Goal: Task Accomplishment & Management: Complete application form

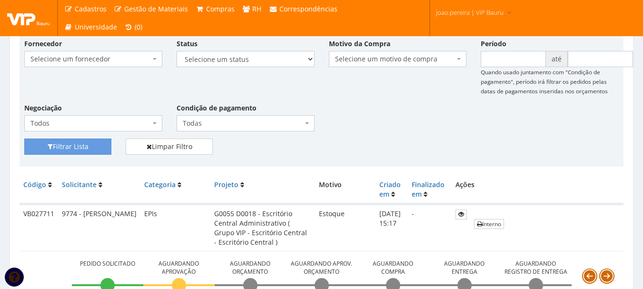
scroll to position [190, 0]
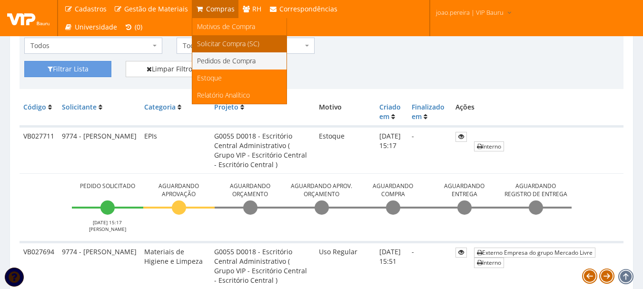
click at [213, 47] on span "Solicitar Compra (SC)" at bounding box center [228, 43] width 62 height 9
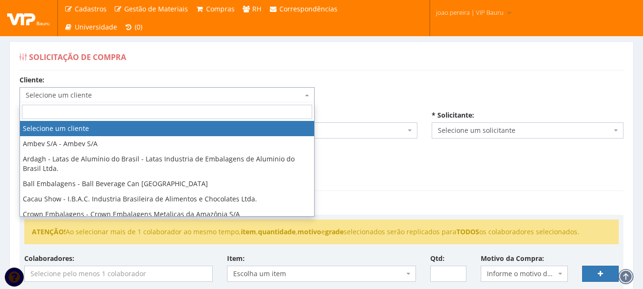
click at [309, 94] on span "Selecione um cliente" at bounding box center [166, 95] width 295 height 16
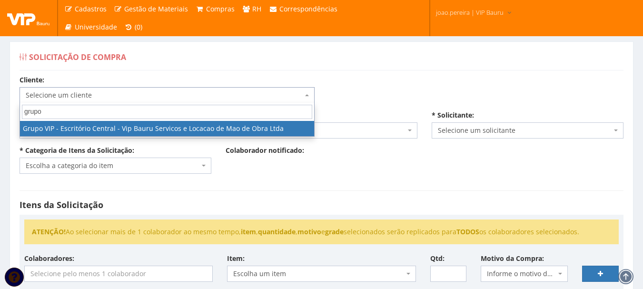
type input "grupo"
select select "16"
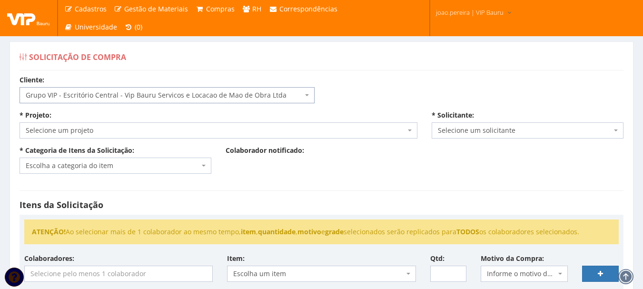
click at [117, 126] on span "Selecione um projeto" at bounding box center [216, 131] width 380 height 10
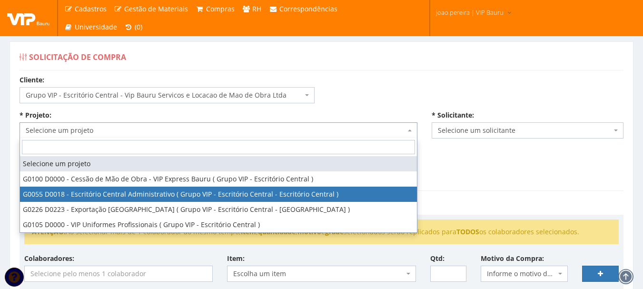
select select "55"
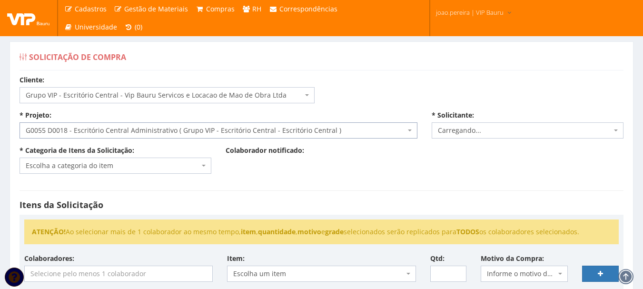
select select "4079"
click at [194, 164] on span "Escolha a categoria do item" at bounding box center [113, 166] width 174 height 10
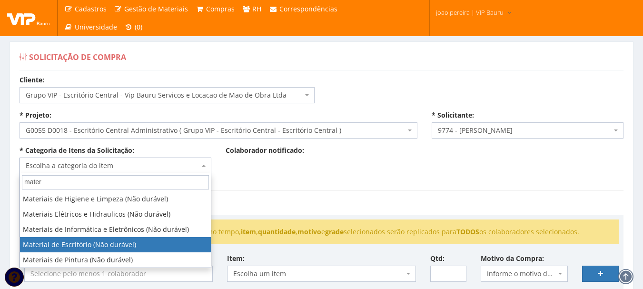
type input "mater"
select select "16"
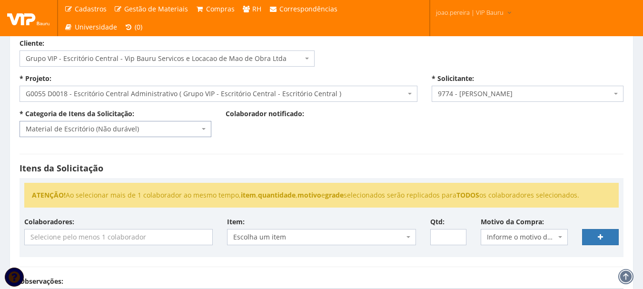
scroll to position [48, 0]
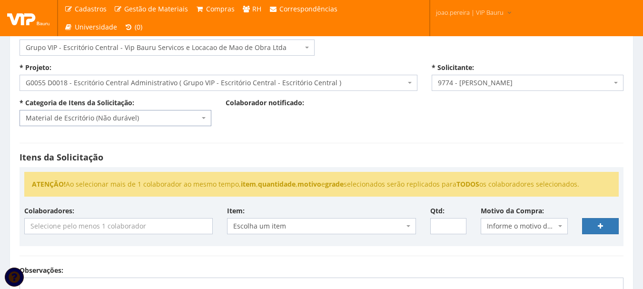
click at [160, 226] on input "search" at bounding box center [118, 225] width 187 height 15
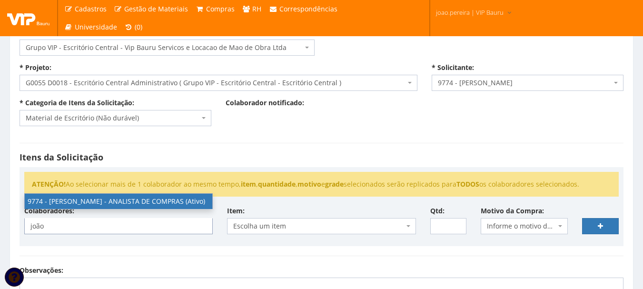
type input "joão"
select select "4079"
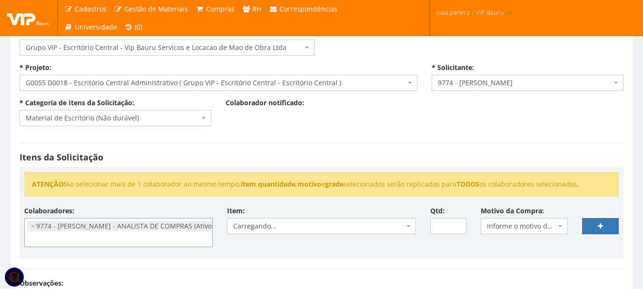
scroll to position [114, 0]
click at [330, 228] on span "Escolha um item" at bounding box center [318, 226] width 170 height 10
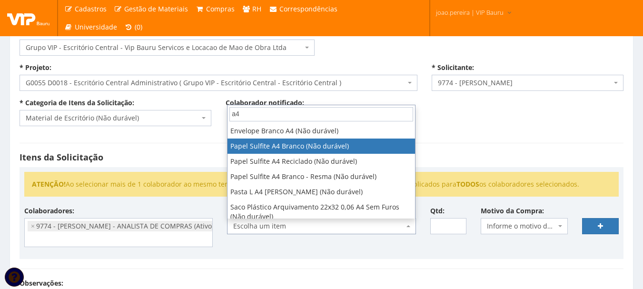
type input "a4"
select select "262"
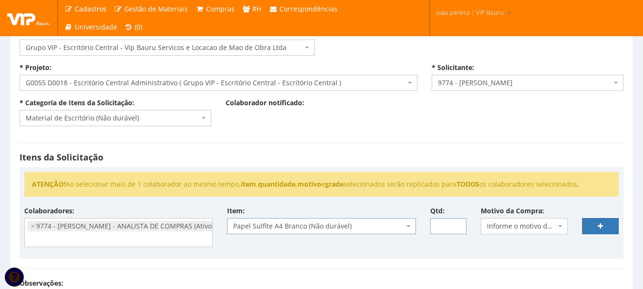
click at [449, 226] on input "Qtd:" at bounding box center [448, 226] width 37 height 16
type input "1"
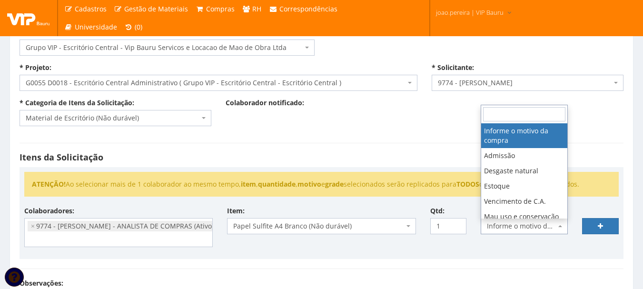
click at [534, 225] on span "Informe o motivo da compra" at bounding box center [521, 226] width 69 height 10
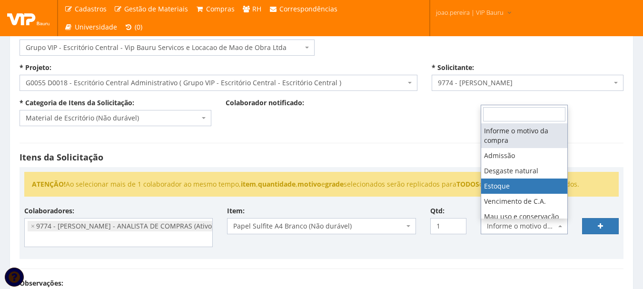
select select "3"
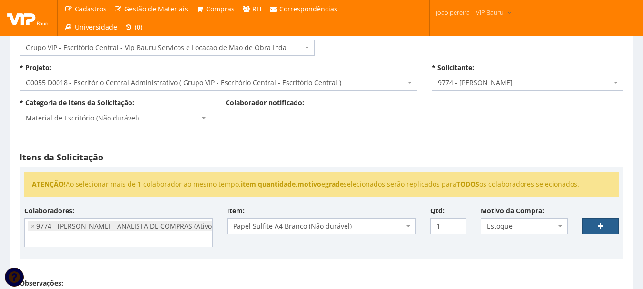
click at [600, 224] on icon at bounding box center [599, 226] width 5 height 7
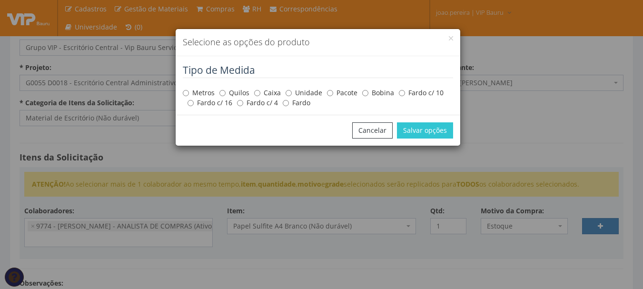
click at [261, 91] on label "Caixa" at bounding box center [267, 93] width 27 height 10
click at [260, 91] on input "Caixa" at bounding box center [257, 93] width 6 height 6
radio input "true"
click at [424, 128] on button "Salvar opções" at bounding box center [425, 130] width 56 height 16
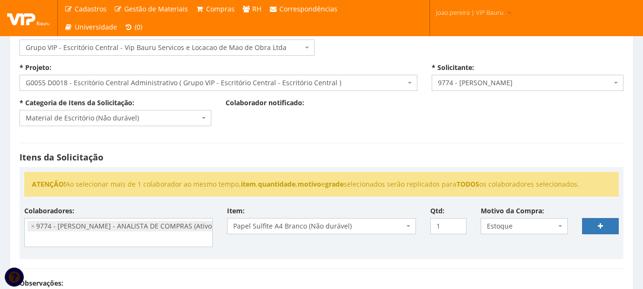
select select
type input "0"
select select
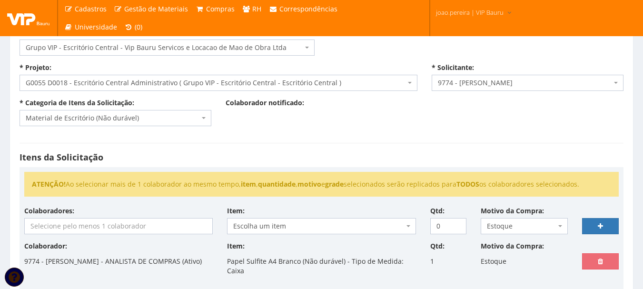
click at [88, 225] on input "search" at bounding box center [118, 225] width 187 height 15
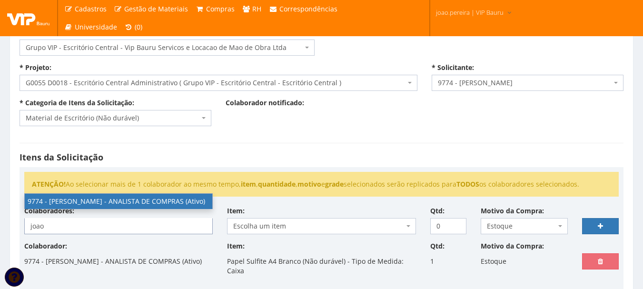
type input "joao"
select select "4079"
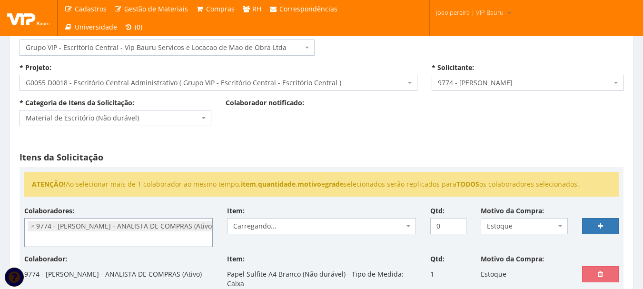
click at [348, 242] on div "Colaboradores: 9761 - ADRIANA SILVA DO NASCIMENTO PIRES - EMPREGADA DOMESTICA (…" at bounding box center [321, 230] width 608 height 48
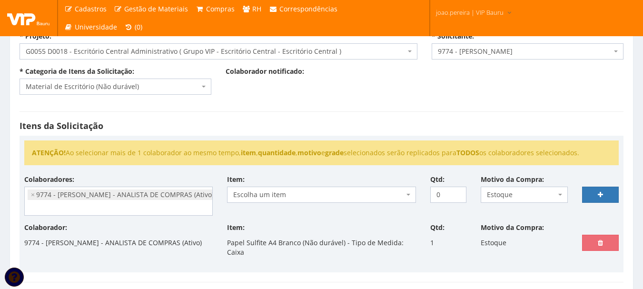
scroll to position [95, 0]
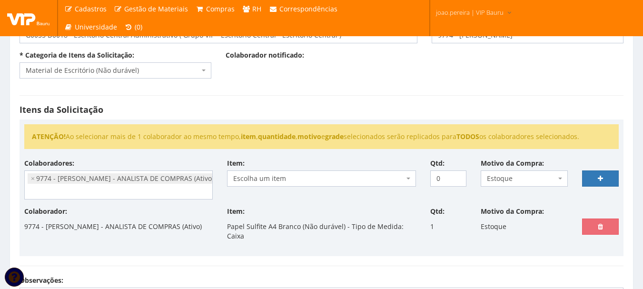
click at [330, 180] on span "Escolha um item" at bounding box center [318, 179] width 170 height 10
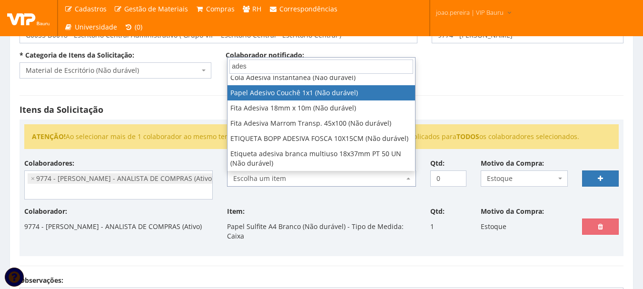
scroll to position [0, 0]
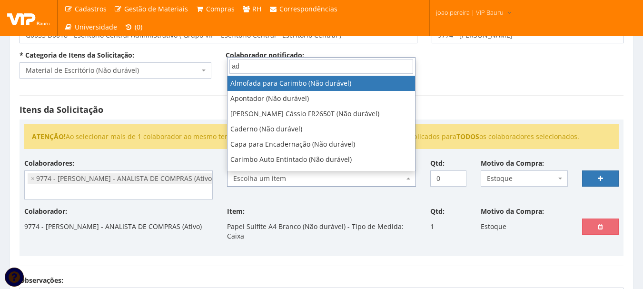
type input "a"
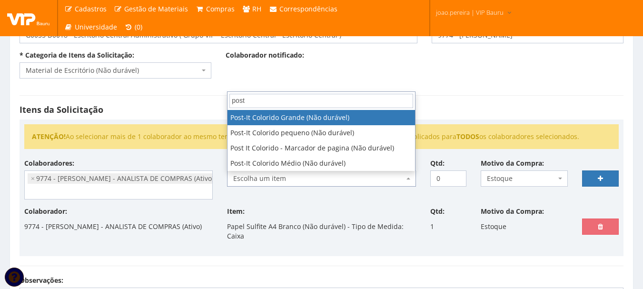
type input "post"
select select "486"
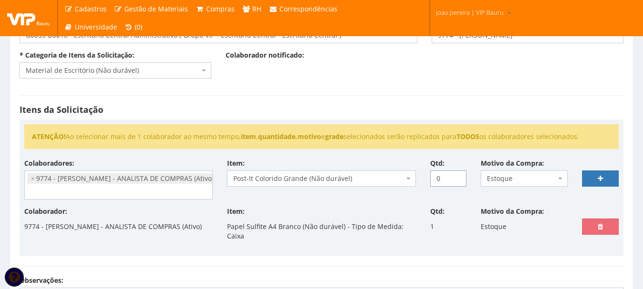
drag, startPoint x: 443, startPoint y: 177, endPoint x: 416, endPoint y: 177, distance: 27.1
click at [416, 177] on div "Colaboradores: 9761 - ADRIANA SILVA DO NASCIMENTO PIRES - EMPREGADA DOMESTICA (…" at bounding box center [321, 182] width 608 height 48
drag, startPoint x: 438, startPoint y: 178, endPoint x: 404, endPoint y: 178, distance: 34.7
click at [404, 178] on div "Colaboradores: 9761 - ADRIANA SILVA DO NASCIMENTO PIRES - EMPREGADA DOMESTICA (…" at bounding box center [321, 182] width 608 height 48
type input "10"
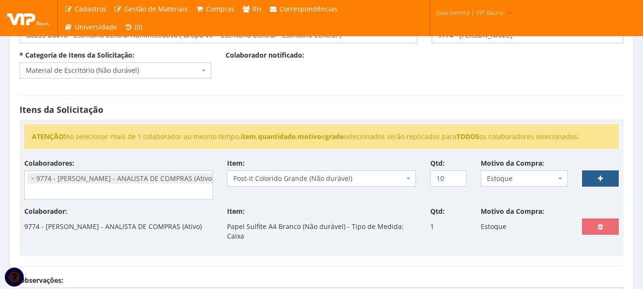
click at [604, 180] on link at bounding box center [600, 178] width 37 height 16
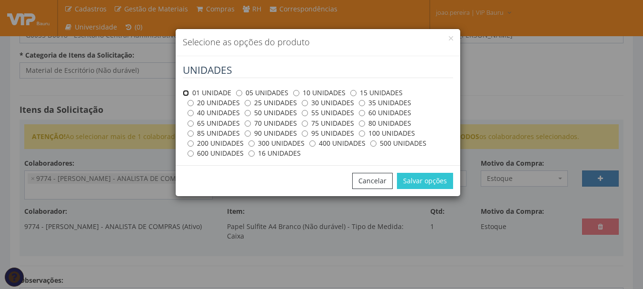
click at [183, 92] on input "01 UNIDADE" at bounding box center [186, 93] width 6 height 6
radio input "true"
click at [428, 172] on div "Cancelar Salvar opções" at bounding box center [317, 180] width 284 height 31
click at [428, 179] on button "Salvar opções" at bounding box center [425, 181] width 56 height 16
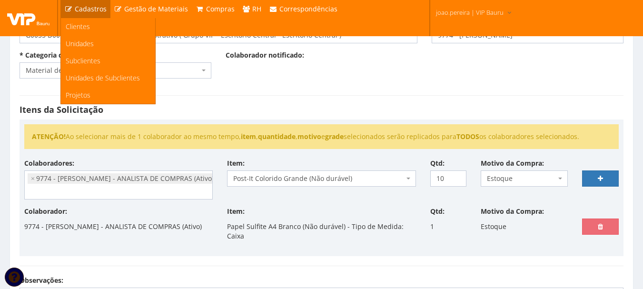
select select
type input "0"
select select
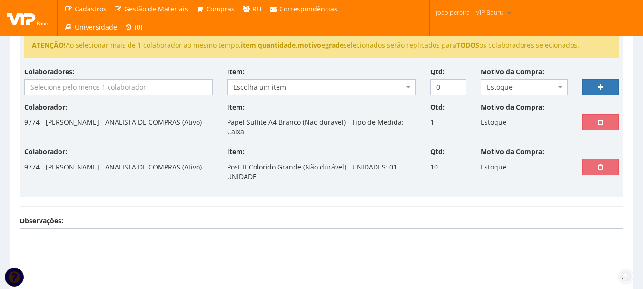
scroll to position [190, 0]
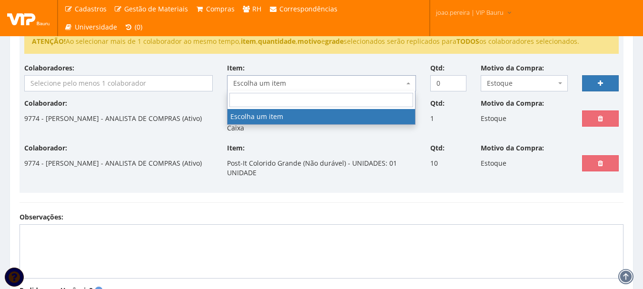
click at [272, 84] on span "Escolha um item" at bounding box center [318, 83] width 170 height 10
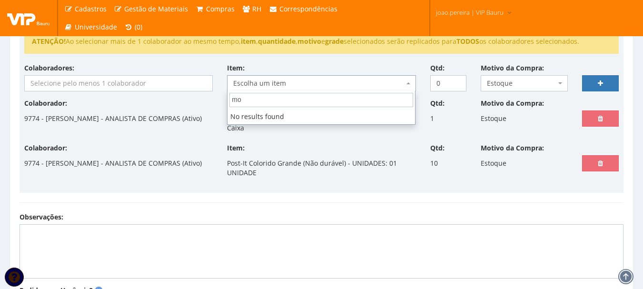
type input "m"
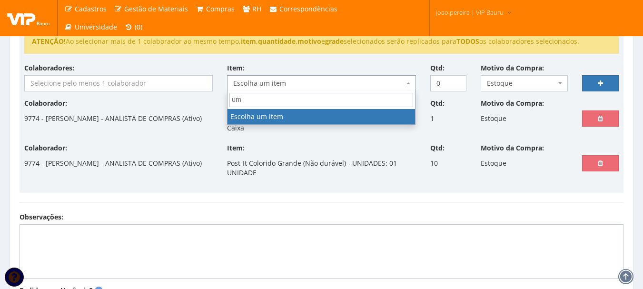
type input "u"
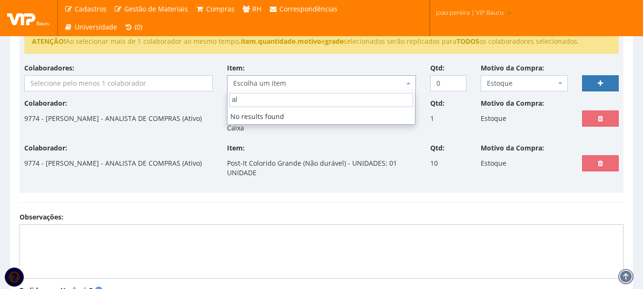
type input "a"
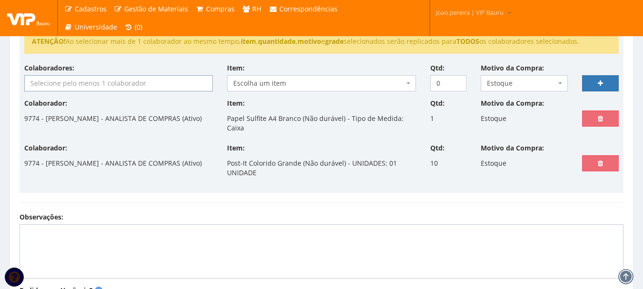
click at [144, 80] on input "search" at bounding box center [118, 83] width 187 height 15
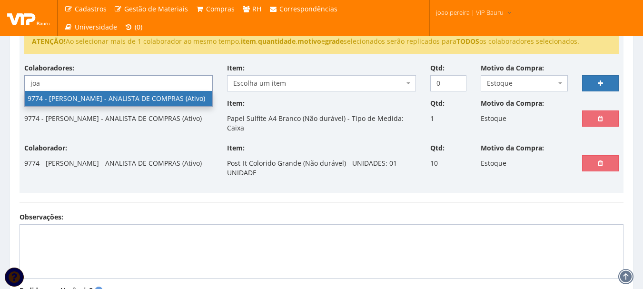
type input "joa"
select select "4079"
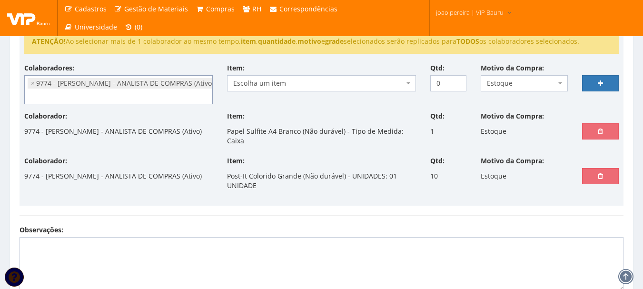
click at [265, 86] on span "Escolha um item" at bounding box center [318, 83] width 170 height 10
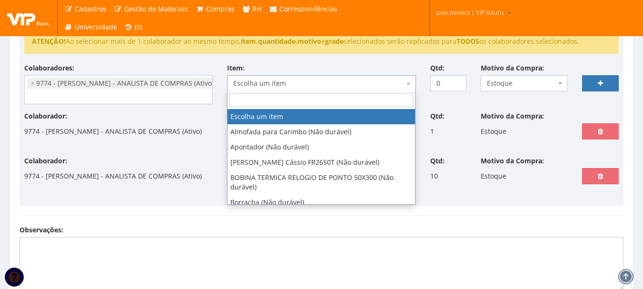
click at [272, 96] on input "search" at bounding box center [321, 100] width 184 height 14
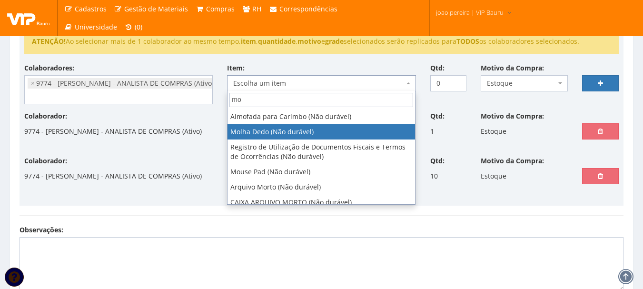
type input "mo"
select select "240"
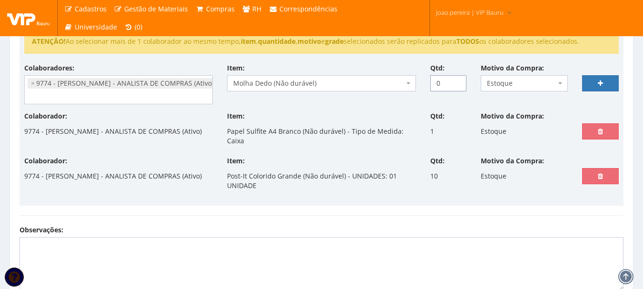
drag, startPoint x: 441, startPoint y: 82, endPoint x: 427, endPoint y: 80, distance: 14.8
click at [427, 80] on div "Qtd: 0" at bounding box center [448, 77] width 51 height 28
type input "5"
click at [604, 75] on link at bounding box center [600, 83] width 37 height 16
select select
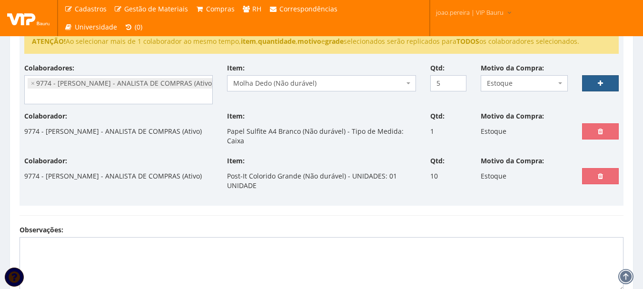
type input "0"
select select
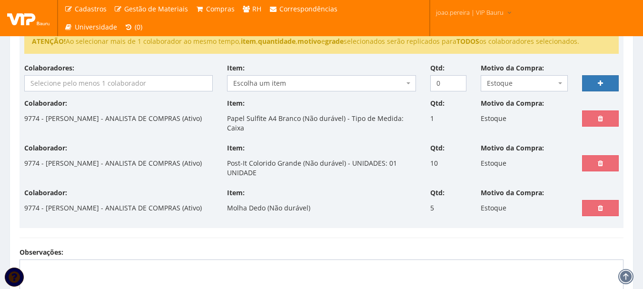
click at [312, 228] on div "ATENÇÃO! Ao selecionar mais de 1 colaborador ao mesmo tempo, item , quantidade …" at bounding box center [321, 126] width 604 height 204
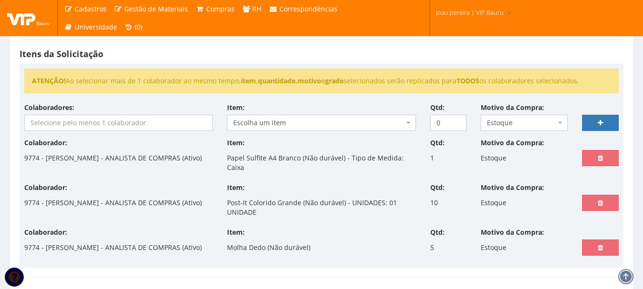
scroll to position [98, 0]
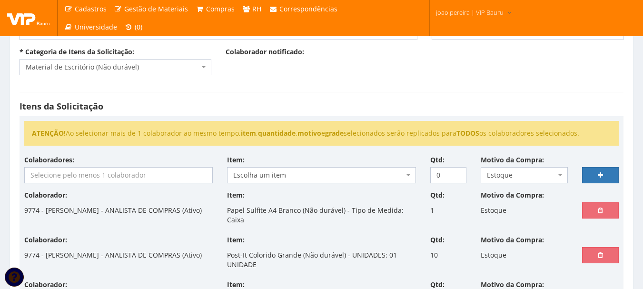
click at [131, 190] on div "Colaborador: 9774 - JOAO PAULO MARQUES PEREIRA - ANALISTA DE COMPRAS (Ativo)" at bounding box center [118, 204] width 203 height 28
click at [129, 176] on input "search" at bounding box center [118, 174] width 187 height 15
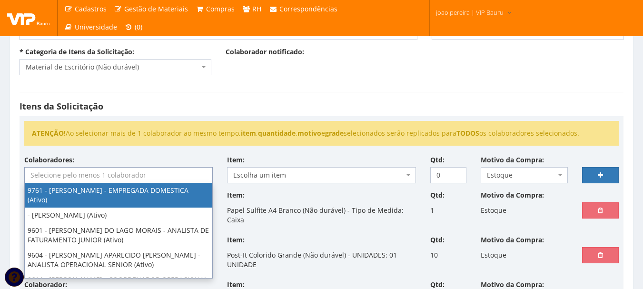
click at [93, 175] on input "search" at bounding box center [118, 174] width 187 height 15
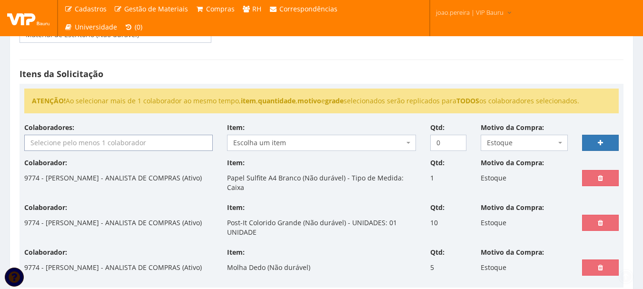
scroll to position [146, 0]
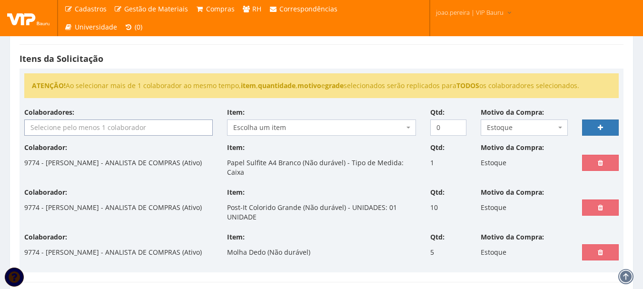
click at [268, 127] on span "Escolha um item" at bounding box center [318, 128] width 170 height 10
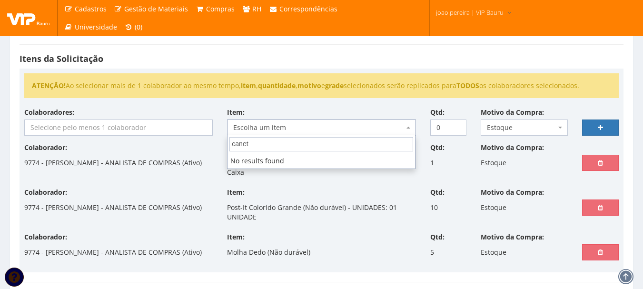
type input "caneta"
click at [144, 125] on input "search" at bounding box center [118, 127] width 187 height 15
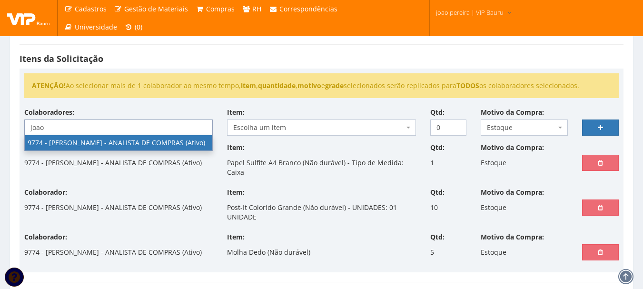
type input "joao"
select select "4079"
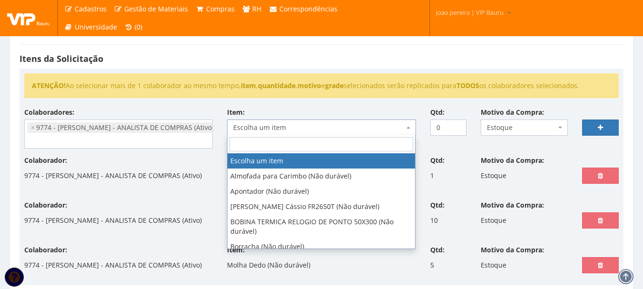
click at [277, 126] on span "Escolha um item" at bounding box center [318, 128] width 170 height 10
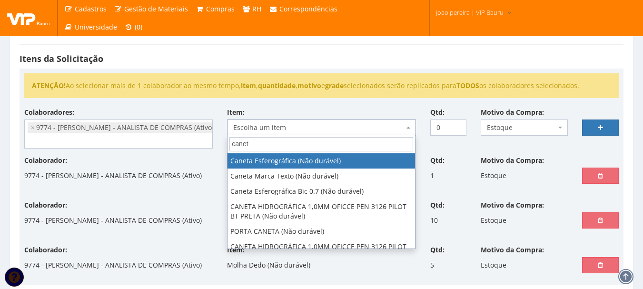
type input "caneta"
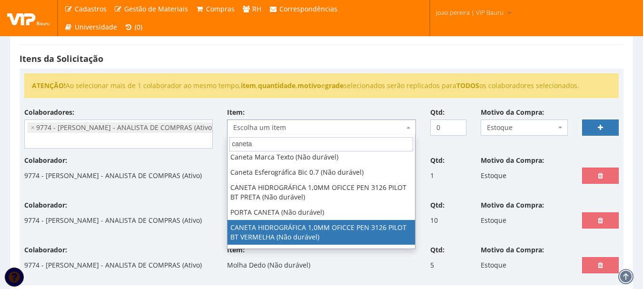
scroll to position [0, 0]
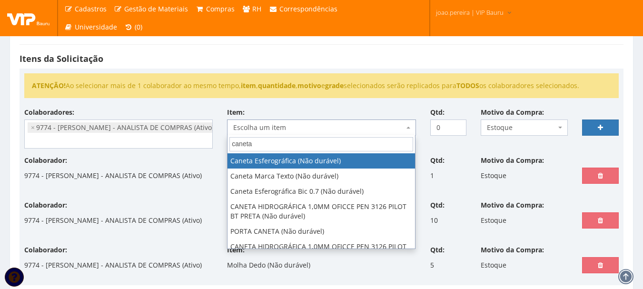
drag, startPoint x: 273, startPoint y: 144, endPoint x: 186, endPoint y: 137, distance: 87.3
click at [186, 137] on body "Cadastros Clientes Unidades Subclientes Unidades de Subclientes Projetos Gestão…" at bounding box center [321, 192] width 643 height 676
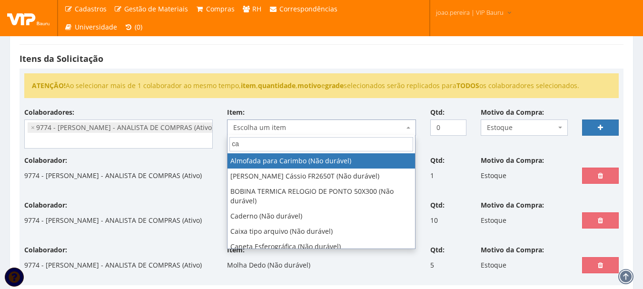
type input "c"
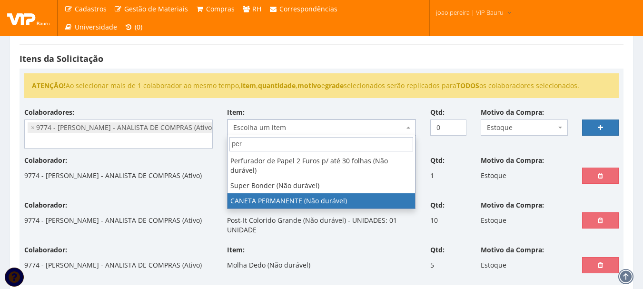
type input "per"
select select "2452"
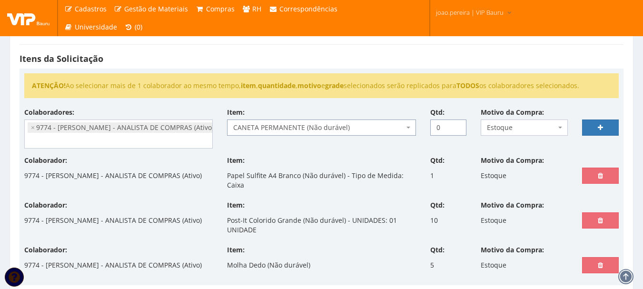
drag, startPoint x: 444, startPoint y: 127, endPoint x: 417, endPoint y: 127, distance: 27.1
click at [417, 127] on div "Colaboradores: 9761 - ADRIANA SILVA DO NASCIMENTO PIRES - EMPREGADA DOMESTICA (…" at bounding box center [321, 131] width 608 height 48
type input "12"
click at [609, 127] on link at bounding box center [600, 127] width 37 height 16
select select
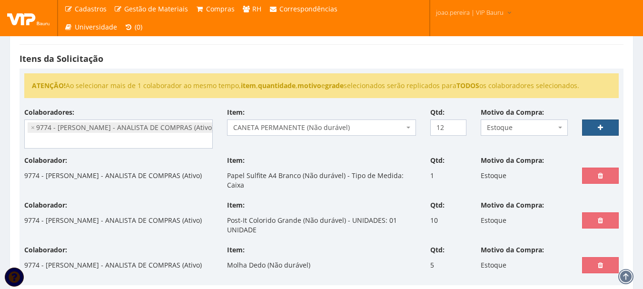
type input "0"
select select
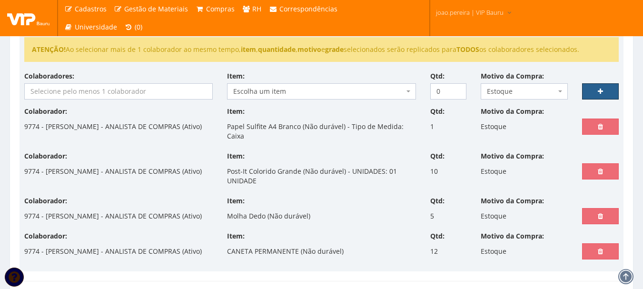
scroll to position [194, 0]
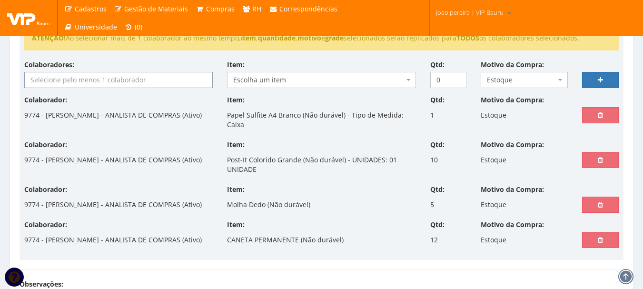
click at [117, 77] on input "search" at bounding box center [118, 79] width 187 height 15
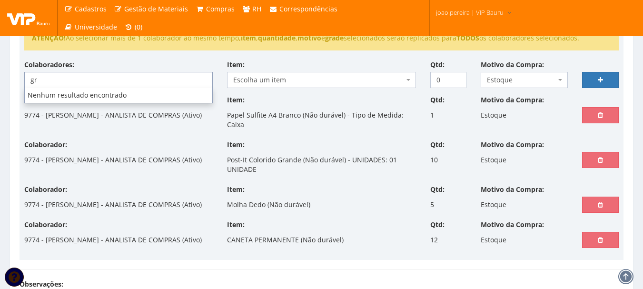
type input "g"
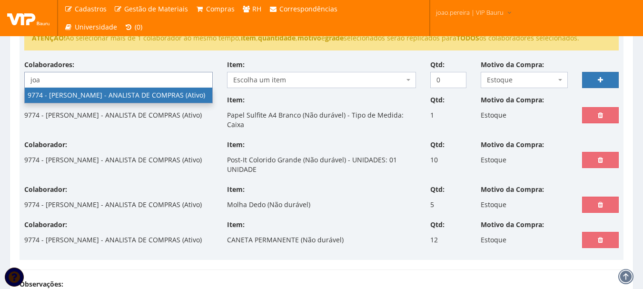
type input "joa"
select select "4079"
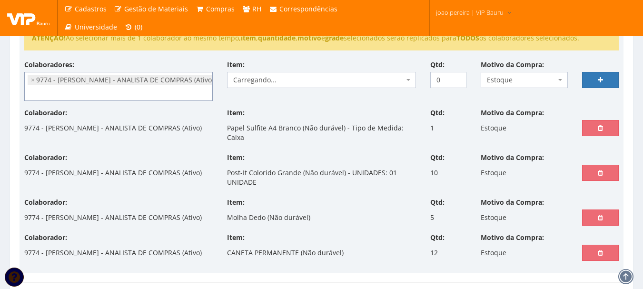
click at [277, 85] on span "Carregando..." at bounding box center [321, 80] width 188 height 16
click at [283, 63] on div "Item: Carregando... Carregando..." at bounding box center [321, 74] width 203 height 28
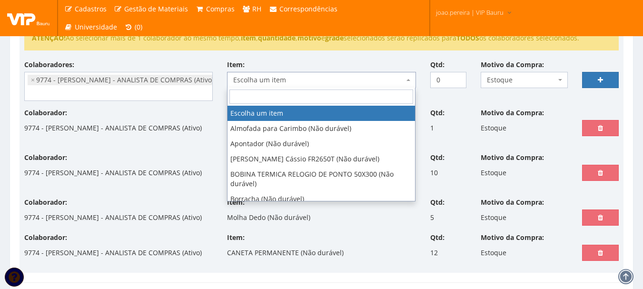
click at [281, 79] on span "Escolha um item" at bounding box center [318, 80] width 170 height 10
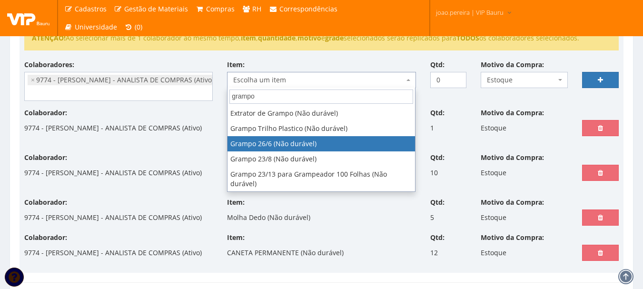
type input "grampo"
select select "394"
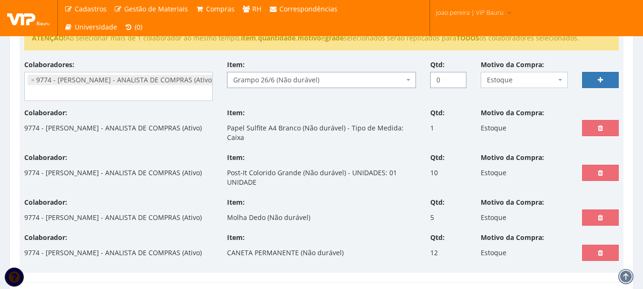
click at [449, 79] on input "0" at bounding box center [448, 80] width 37 height 16
drag, startPoint x: 449, startPoint y: 79, endPoint x: 414, endPoint y: 79, distance: 34.7
click at [414, 79] on div "Colaboradores: 9761 - ADRIANA SILVA DO NASCIMENTO PIRES - EMPREGADA DOMESTICA (…" at bounding box center [321, 84] width 608 height 48
type input "2"
click at [597, 76] on link at bounding box center [600, 80] width 37 height 16
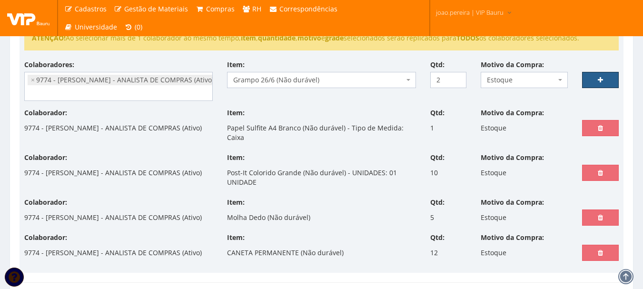
select select
type input "0"
select select
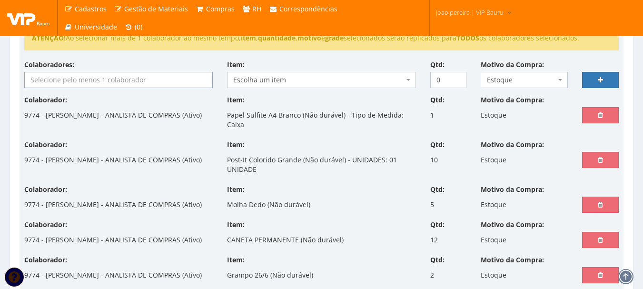
click at [83, 82] on input "search" at bounding box center [118, 79] width 187 height 15
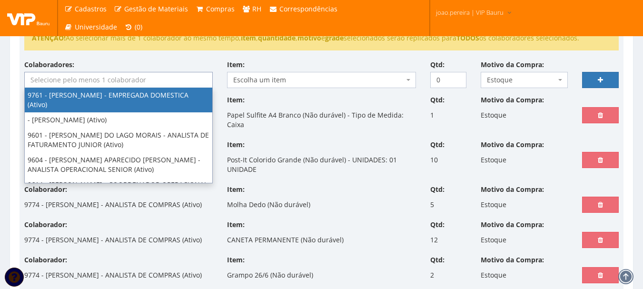
click at [111, 61] on div "Colaboradores: 9761 - ADRIANA SILVA DO NASCIMENTO PIRES - EMPREGADA DOMESTICA (…" at bounding box center [118, 74] width 203 height 28
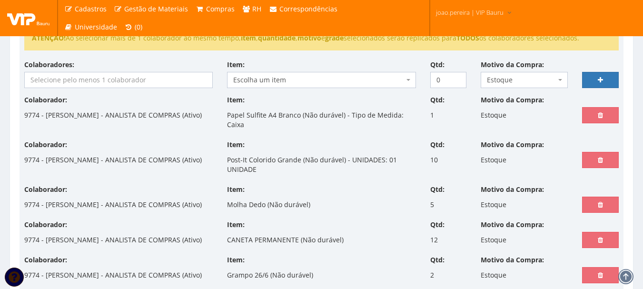
click at [103, 76] on input "search" at bounding box center [118, 79] width 187 height 15
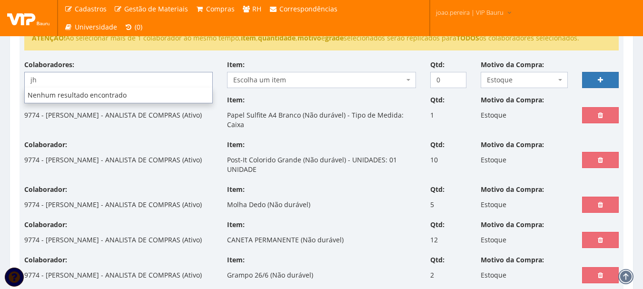
type input "j"
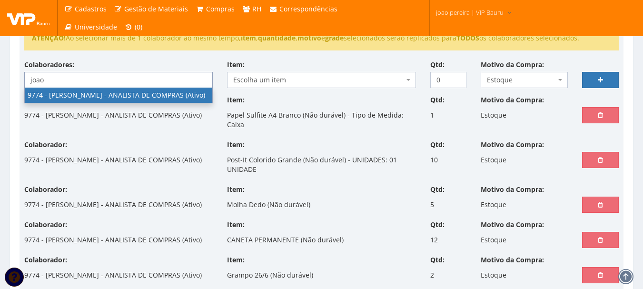
type input "joao"
select select "4079"
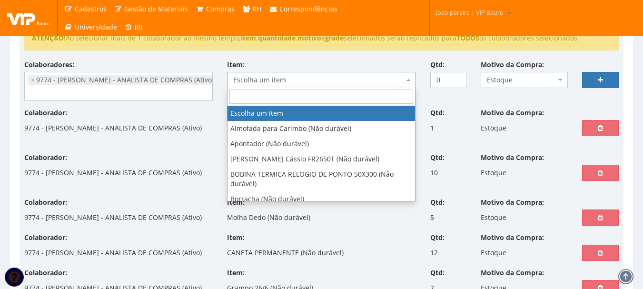
click at [281, 74] on span "Escolha um item" at bounding box center [321, 80] width 188 height 16
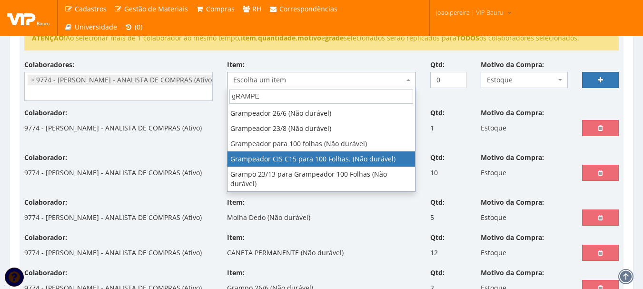
type input "gRAMPE"
select select "810"
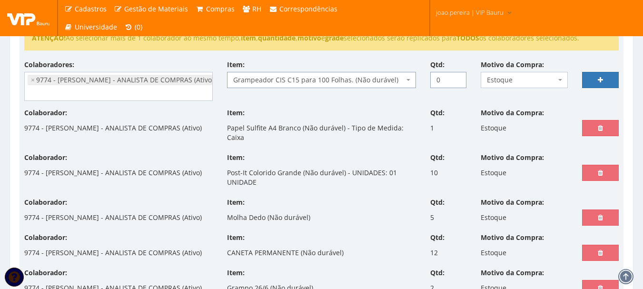
drag, startPoint x: 442, startPoint y: 77, endPoint x: 410, endPoint y: 81, distance: 31.7
click at [410, 81] on div "Colaboradores: 9761 - ADRIANA SILVA DO NASCIMENTO PIRES - EMPREGADA DOMESTICA (…" at bounding box center [321, 84] width 608 height 48
type input "2"
click at [608, 78] on link at bounding box center [600, 80] width 37 height 16
select select
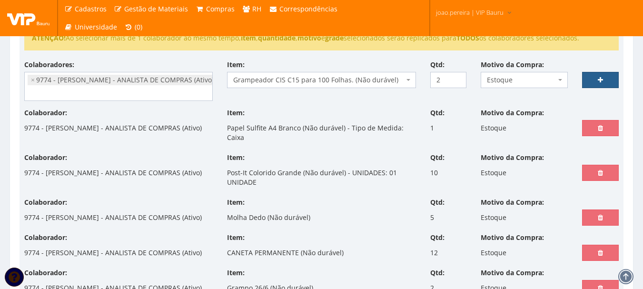
type input "0"
select select
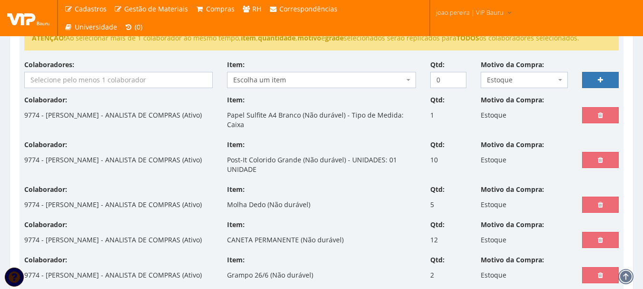
click at [376, 133] on div "Colaborador: 9774 - JOAO PAULO MARQUES PEREIRA - ANALISTA DE COMPRAS (Ativo) It…" at bounding box center [321, 117] width 608 height 45
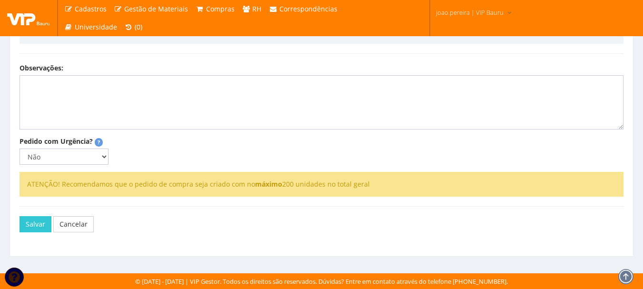
scroll to position [518, 0]
click at [31, 222] on button "Salvar" at bounding box center [35, 224] width 32 height 16
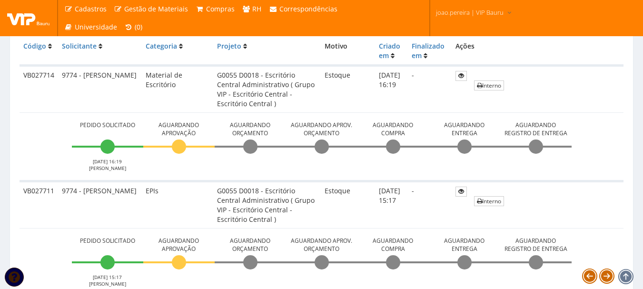
scroll to position [190, 0]
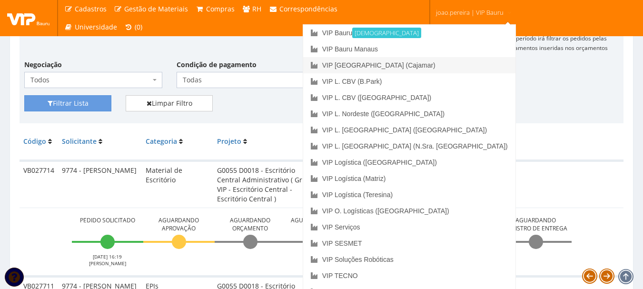
click at [462, 63] on link "VIP [GEOGRAPHIC_DATA] (Cajamar)" at bounding box center [409, 65] width 212 height 16
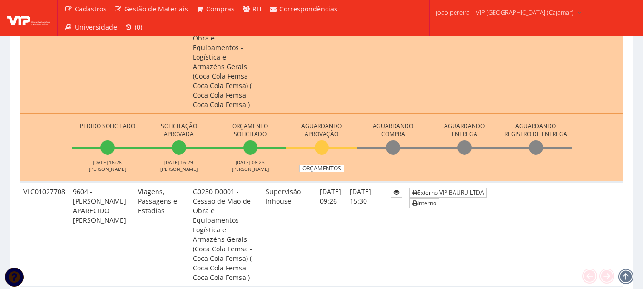
scroll to position [476, 0]
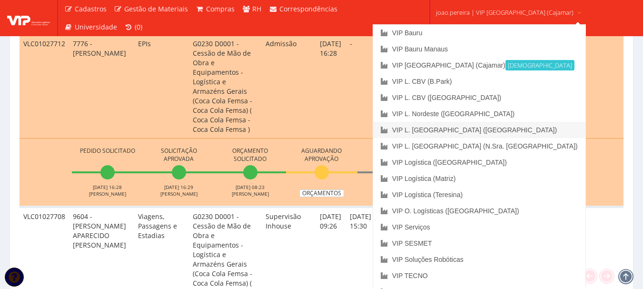
click at [474, 127] on link "VIP L. [GEOGRAPHIC_DATA] ([GEOGRAPHIC_DATA])" at bounding box center [479, 130] width 212 height 16
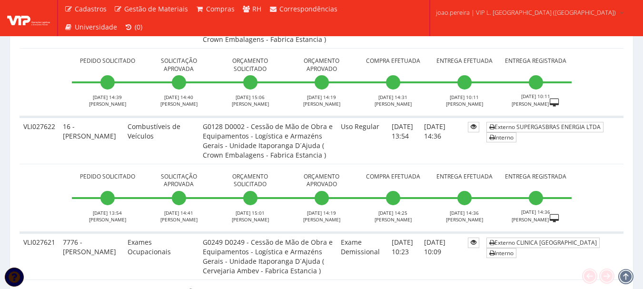
scroll to position [1807, 0]
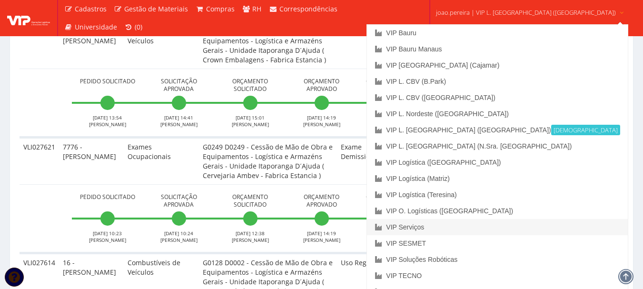
click at [473, 227] on link "VIP Serviços" at bounding box center [497, 227] width 260 height 16
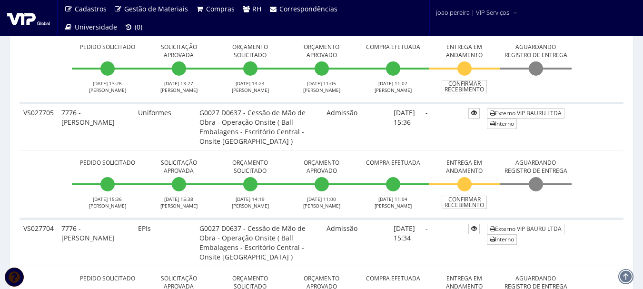
scroll to position [428, 0]
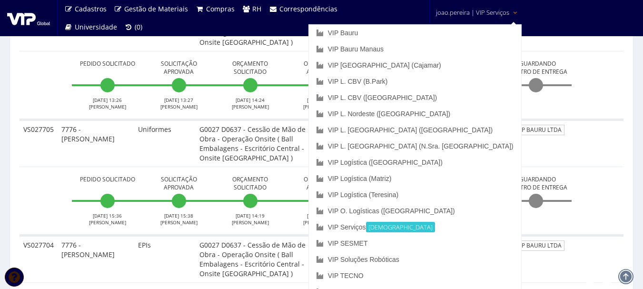
click at [490, 14] on span "joao.pereira | VIP Serviços" at bounding box center [472, 13] width 73 height 10
click at [464, 61] on link "VIP [GEOGRAPHIC_DATA] (Cajamar)" at bounding box center [415, 65] width 212 height 16
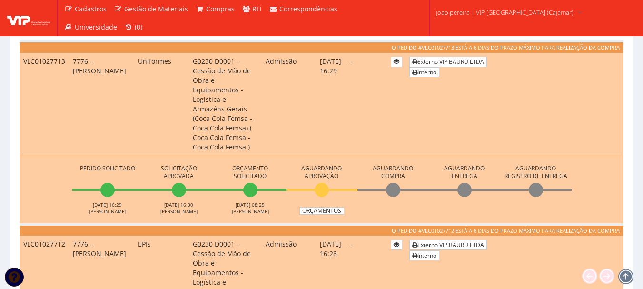
scroll to position [143, 0]
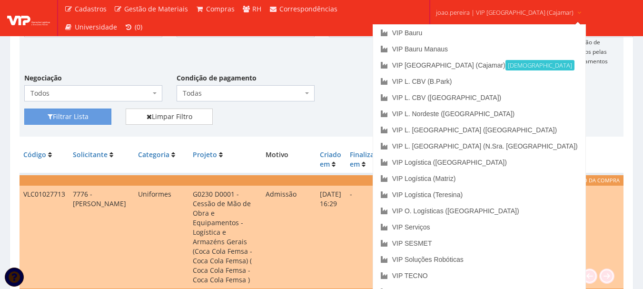
click at [503, 7] on link "joao.pereira | VIP Brasil (Cajamar)" at bounding box center [509, 11] width 154 height 23
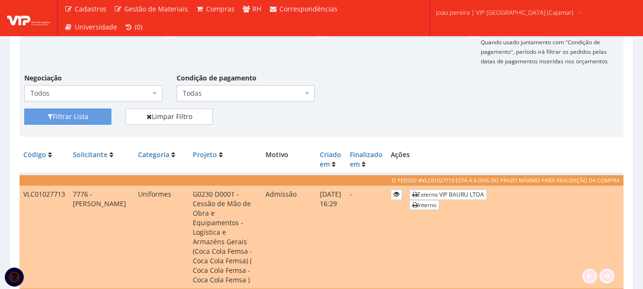
click at [503, 7] on link "joao.pereira | VIP Brasil (Cajamar)" at bounding box center [509, 11] width 154 height 23
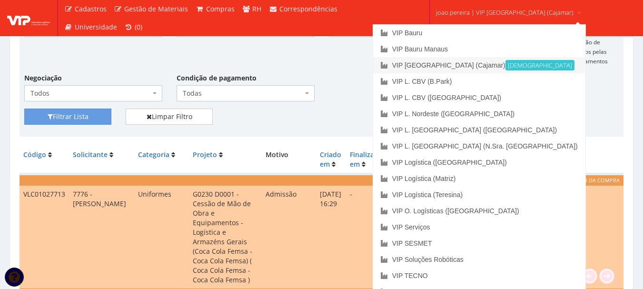
click at [485, 67] on link "VIP Brasil (Cajamar) Ativa" at bounding box center [479, 65] width 212 height 16
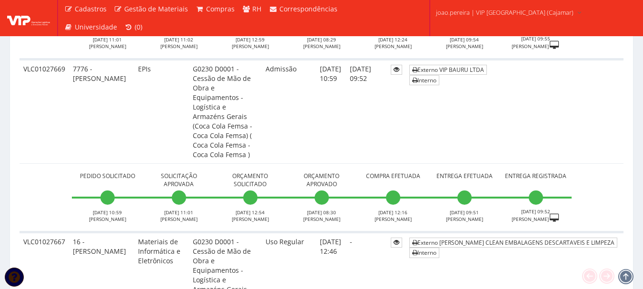
scroll to position [4441, 0]
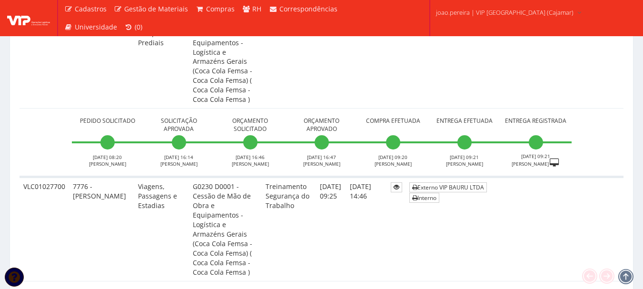
scroll to position [1237, 0]
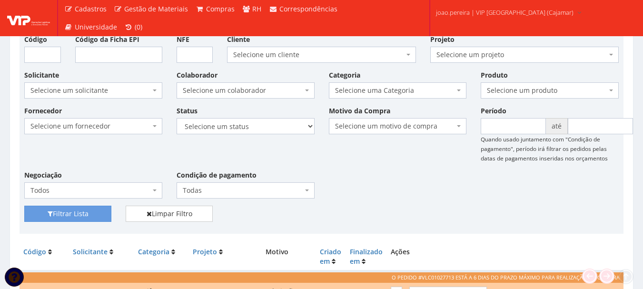
scroll to position [0, 0]
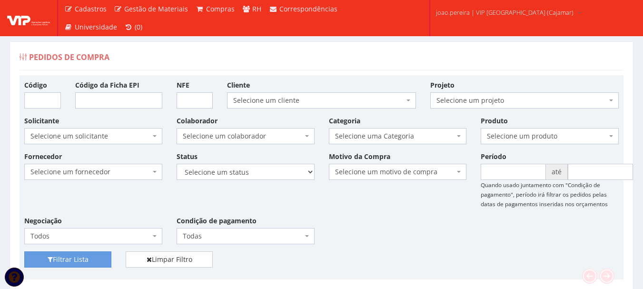
click at [437, 232] on div "Fornecedor Selecione um fornecedor ******** ******** 1000 MARCAS [GEOGRAPHIC_DA…" at bounding box center [321, 201] width 608 height 100
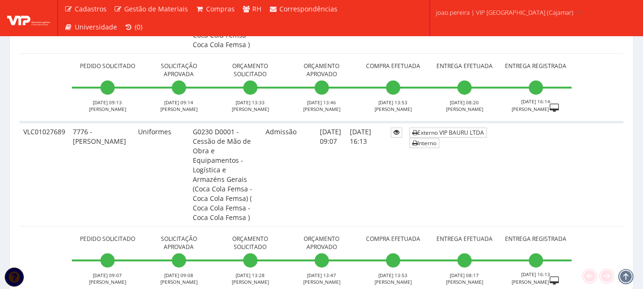
scroll to position [2473, 0]
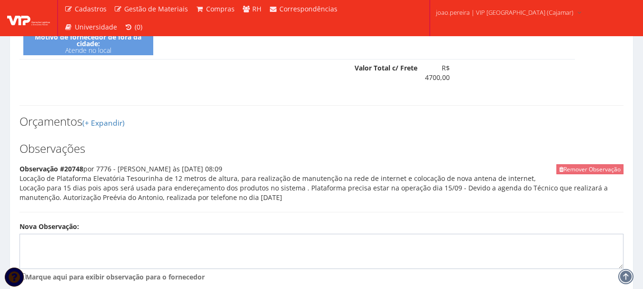
scroll to position [489, 0]
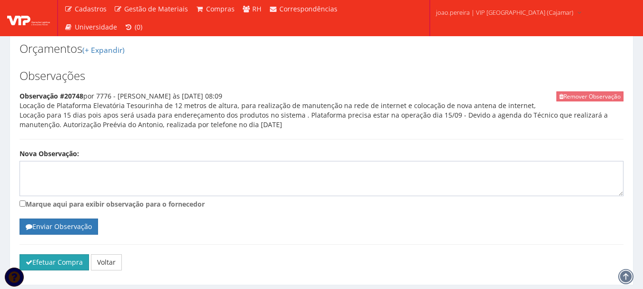
click at [41, 254] on button "Efetuar Compra" at bounding box center [53, 262] width 69 height 16
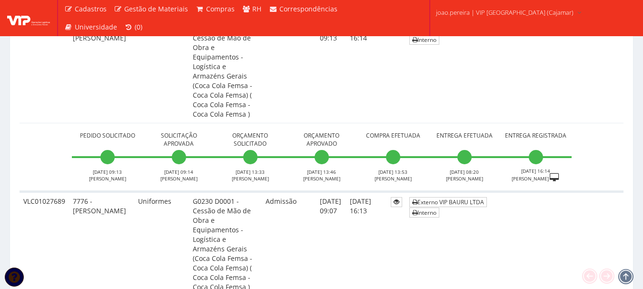
scroll to position [2425, 0]
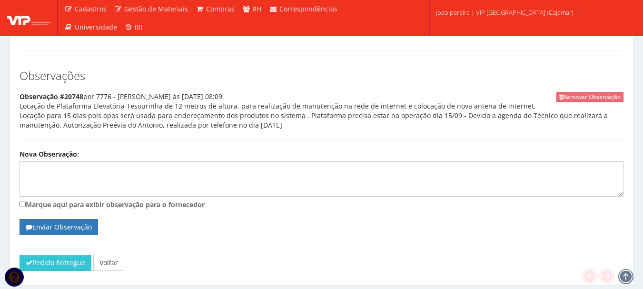
scroll to position [545, 0]
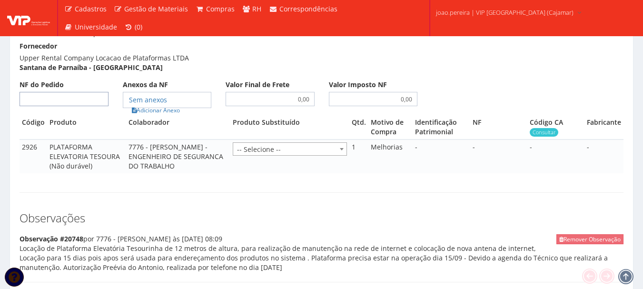
click at [74, 92] on input "NF do Pedido" at bounding box center [63, 99] width 89 height 14
type input "3226"
click at [160, 105] on link "Adicionar Anexo" at bounding box center [156, 110] width 54 height 10
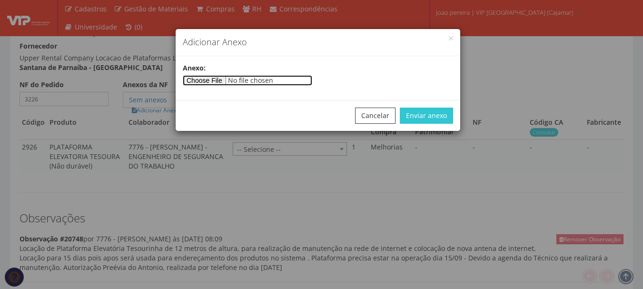
click at [228, 78] on input"] "file" at bounding box center [247, 80] width 129 height 10
type input"] "C:\fakepath\35250943474896000153550010000032261623090855-nfe.PDF"
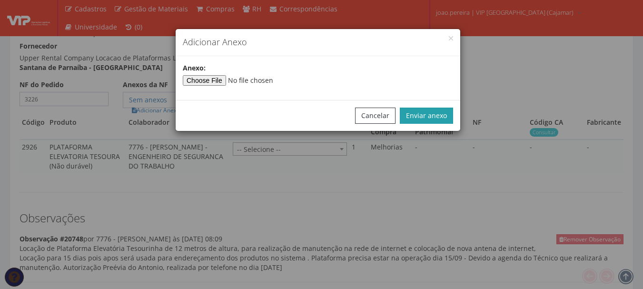
click at [430, 113] on button "Enviar anexo" at bounding box center [425, 115] width 53 height 16
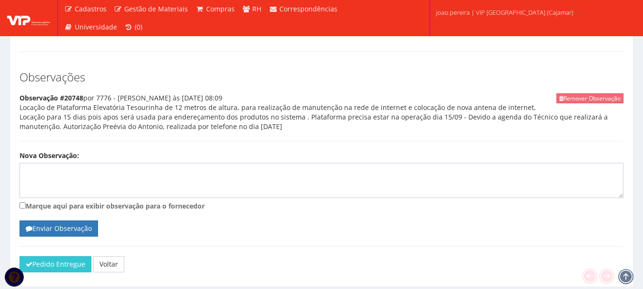
scroll to position [687, 0]
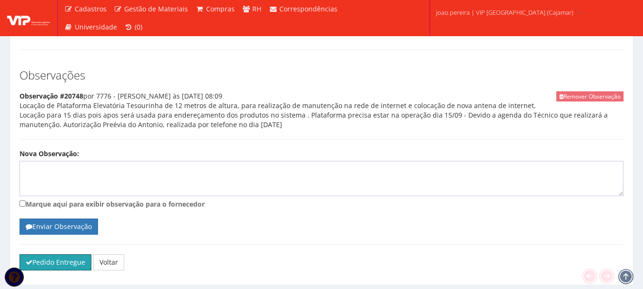
drag, startPoint x: 46, startPoint y: 236, endPoint x: 363, endPoint y: 32, distance: 376.5
click at [46, 254] on button "Pedido Entregue" at bounding box center [55, 262] width 72 height 16
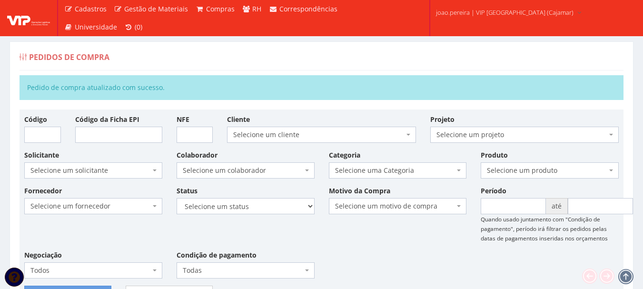
click at [390, 239] on div "Fornecedor Selecione um fornecedor ******** ******** 1000 MARCAS [GEOGRAPHIC_DA…" at bounding box center [321, 235] width 608 height 100
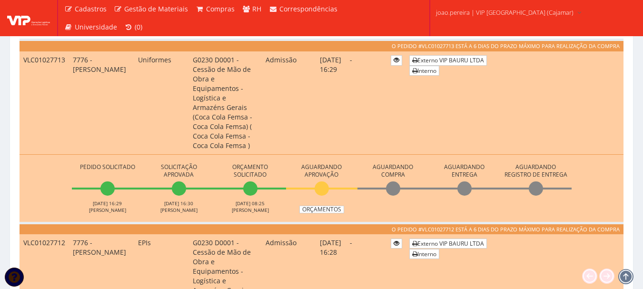
scroll to position [333, 0]
